Goal: Task Accomplishment & Management: Use online tool/utility

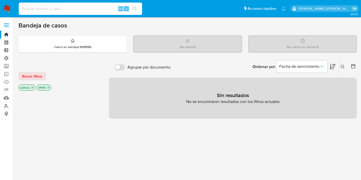
click at [67, 8] on input at bounding box center [80, 8] width 123 height 7
paste input "TnbLoIdkFZ7QXmMoIaEyO0h8"
type input "TnbLoIdkFZ7QXmMoIaEyO0h8"
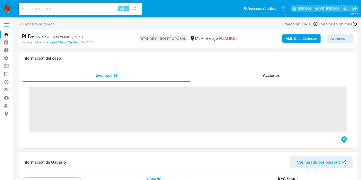
scroll to position [254, 0]
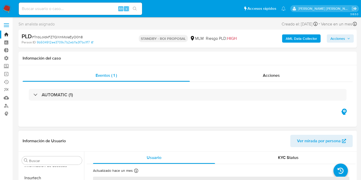
select select "10"
click at [81, 13] on div "Alt s" at bounding box center [80, 9] width 123 height 12
click at [81, 11] on input at bounding box center [80, 8] width 123 height 7
paste input "TnbLoIdkFZ7QXmMoIaEyO0h8"
type input "TnbLoIdkFZ7QXmMoIaEyO0h8"
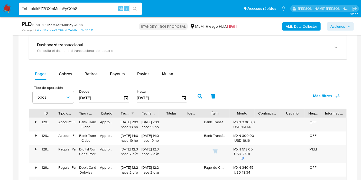
scroll to position [399, 0]
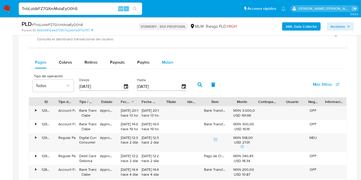
click at [163, 60] on span "Mulan" at bounding box center [167, 62] width 11 height 6
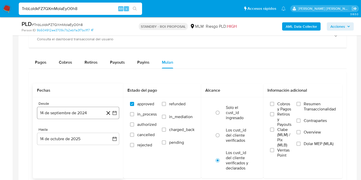
click at [78, 112] on button "14 de septiembre de 2024" at bounding box center [78, 113] width 82 height 12
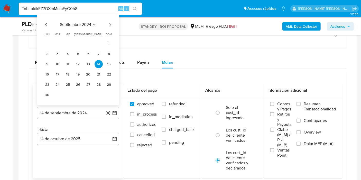
click at [67, 23] on span "septiembre 2024" at bounding box center [75, 24] width 31 height 5
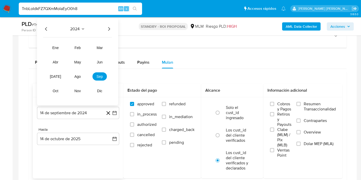
click at [83, 28] on icon "Seleccionar mes y año" at bounding box center [83, 29] width 4 height 4
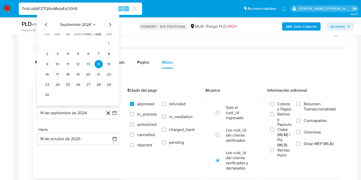
click at [85, 22] on span "septiembre 2024" at bounding box center [75, 24] width 31 height 5
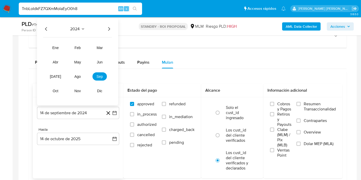
click at [108, 26] on icon "Año siguiente" at bounding box center [109, 29] width 6 height 6
click at [75, 62] on span "may" at bounding box center [77, 62] width 7 height 4
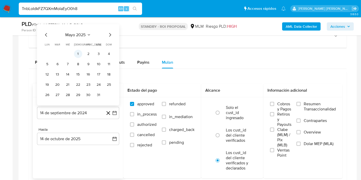
click at [80, 53] on button "1" at bounding box center [78, 54] width 8 height 8
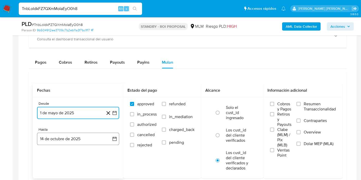
click at [67, 137] on button "14 de octubre de 2025" at bounding box center [78, 139] width 82 height 12
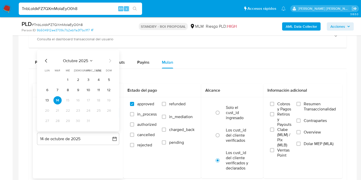
click at [74, 58] on span "octubre 2025" at bounding box center [75, 60] width 25 height 5
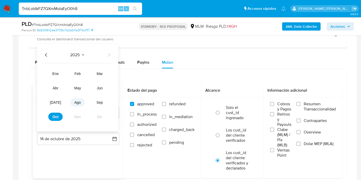
click at [81, 101] on button "ago" at bounding box center [77, 102] width 14 height 8
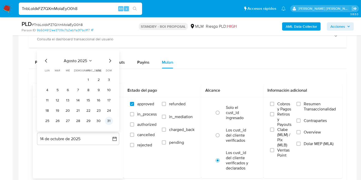
click at [107, 120] on button "31" at bounding box center [109, 121] width 8 height 8
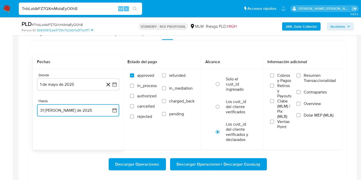
scroll to position [456, 0]
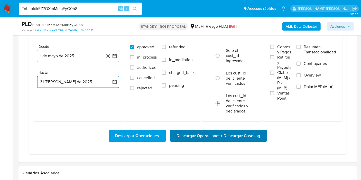
click at [197, 137] on span "Descargar Operaciones + Descargar CaseLog" at bounding box center [218, 135] width 83 height 11
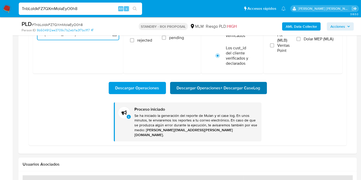
scroll to position [513, 0]
